Goal: Task Accomplishment & Management: Use online tool/utility

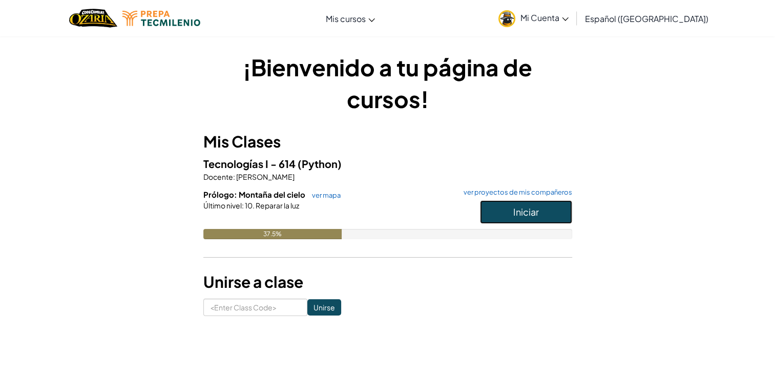
click at [527, 207] on span "Iniciar" at bounding box center [527, 212] width 26 height 12
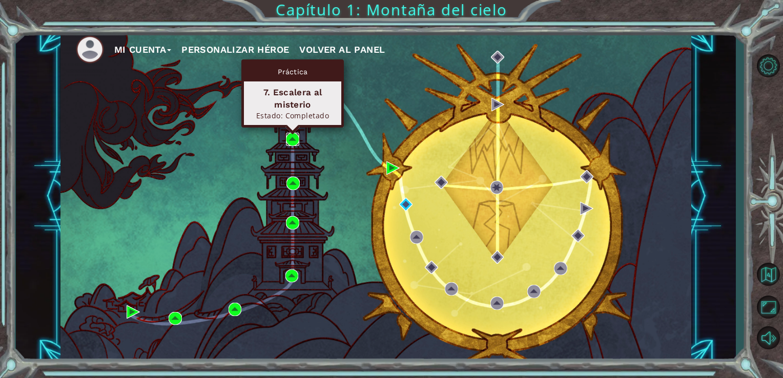
click at [293, 136] on img at bounding box center [292, 139] width 13 height 13
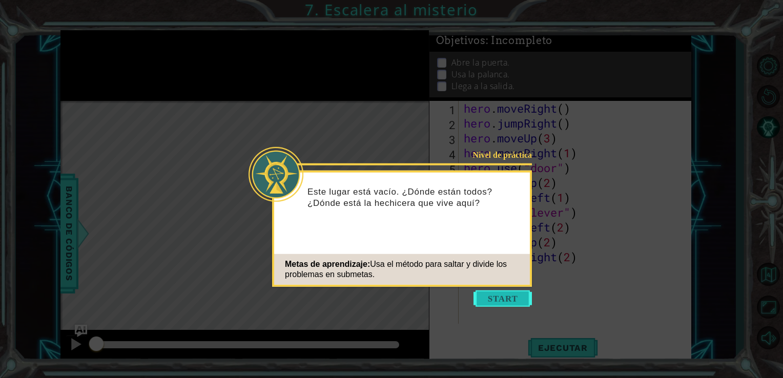
click at [520, 298] on button "Start" at bounding box center [503, 299] width 58 height 16
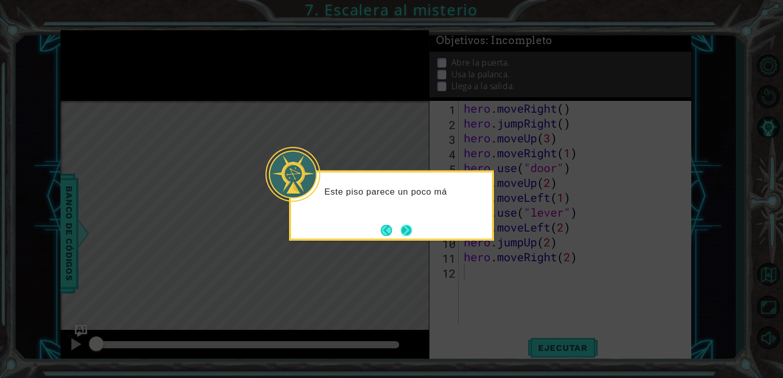
click at [401, 226] on button "Next" at bounding box center [406, 229] width 11 height 11
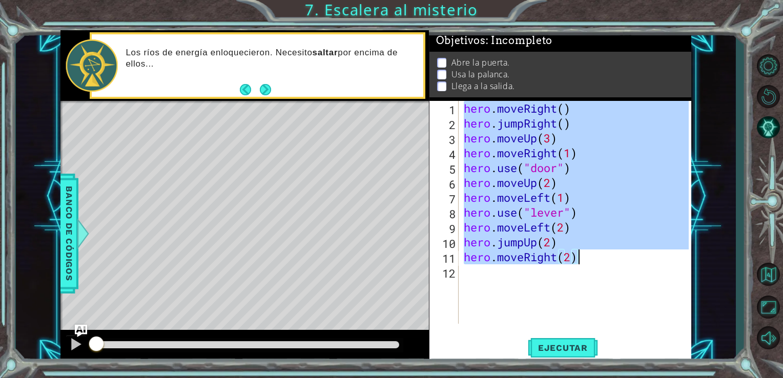
drag, startPoint x: 464, startPoint y: 107, endPoint x: 582, endPoint y: 263, distance: 195.7
click at [582, 263] on div "hero . moveRight ( ) hero . jumpRight ( ) hero . moveUp ( 3 ) hero . moveRight …" at bounding box center [578, 227] width 233 height 253
click at [580, 351] on span "Ejecutar" at bounding box center [563, 348] width 70 height 10
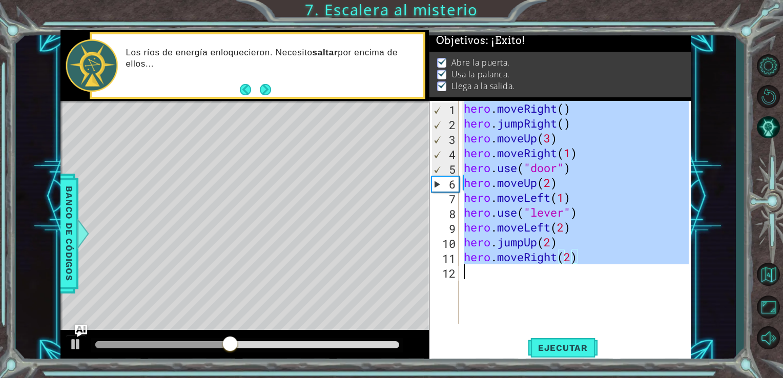
drag, startPoint x: 463, startPoint y: 107, endPoint x: 599, endPoint y: 289, distance: 227.0
click at [599, 289] on div "hero . moveRight ( ) hero . jumpRight ( ) hero . moveUp ( 3 ) hero . moveRight …" at bounding box center [578, 227] width 233 height 253
type textarea "hero.moveRight(2)"
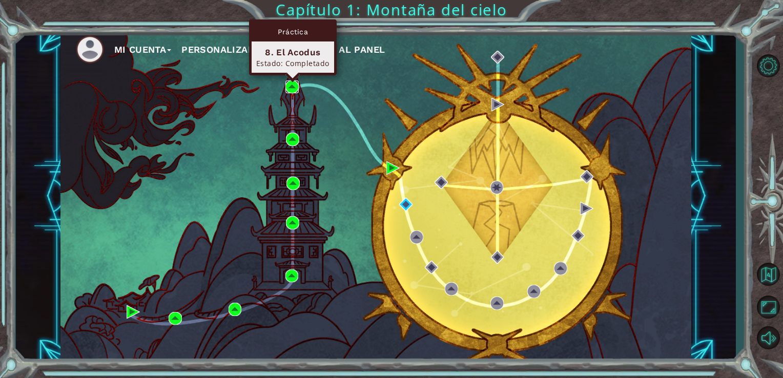
click at [296, 84] on img at bounding box center [291, 86] width 13 height 13
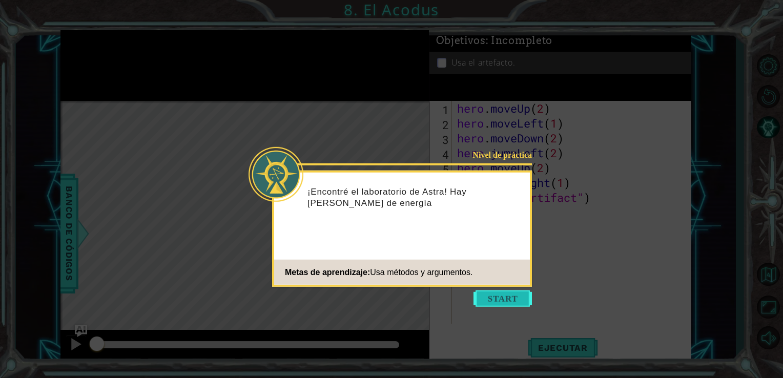
click at [504, 304] on button "Start" at bounding box center [503, 299] width 58 height 16
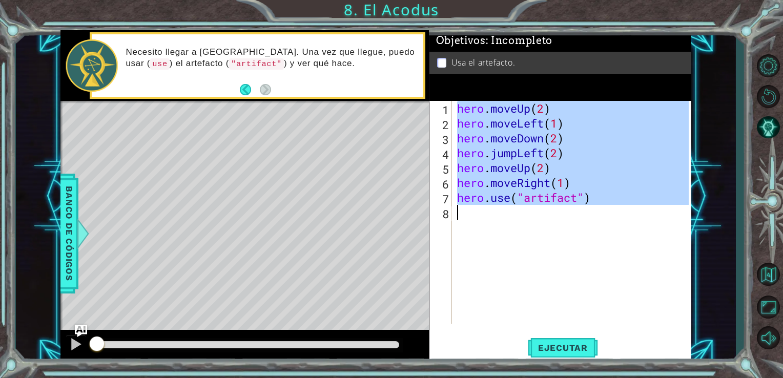
drag, startPoint x: 458, startPoint y: 108, endPoint x: 594, endPoint y: 257, distance: 202.0
click at [594, 257] on div "hero . moveUp ( 2 ) hero . moveLeft ( 1 ) hero . moveDown ( 2 ) hero . jumpLeft…" at bounding box center [574, 227] width 239 height 253
type textarea "hero.use("artifact")"
